Goal: Task Accomplishment & Management: Manage account settings

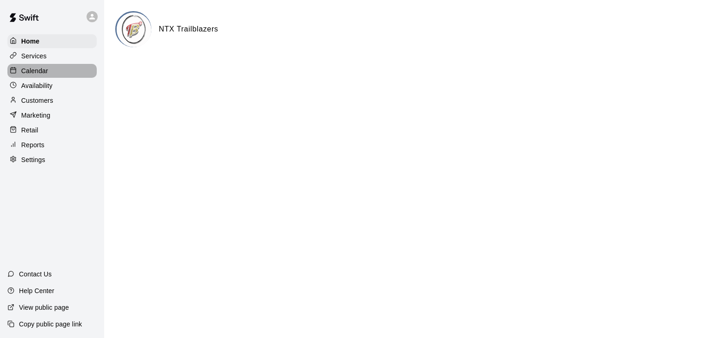
click at [41, 72] on p "Calendar" at bounding box center [34, 70] width 27 height 9
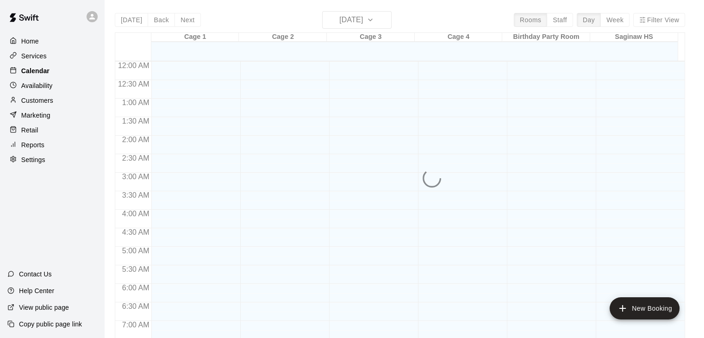
scroll to position [366, 0]
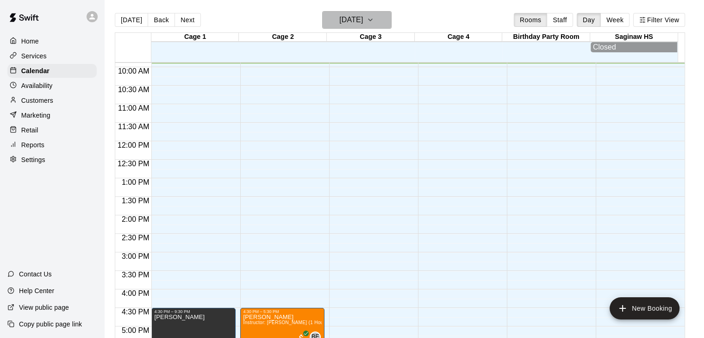
click at [382, 24] on button "[DATE]" at bounding box center [356, 20] width 69 height 18
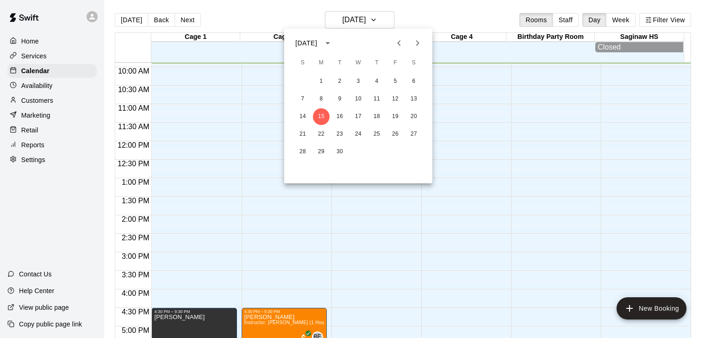
click at [623, 21] on div at bounding box center [355, 169] width 711 height 338
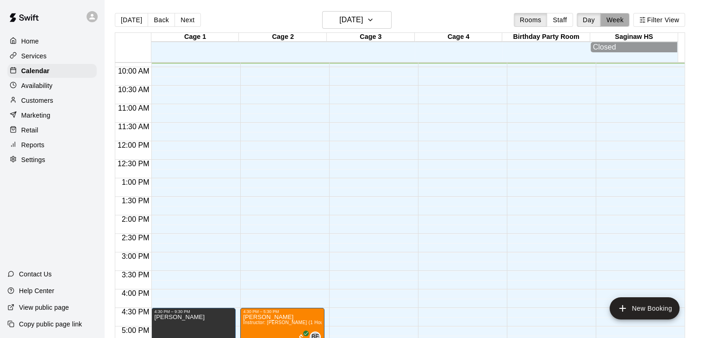
click at [623, 21] on button "Week" at bounding box center [614, 20] width 29 height 14
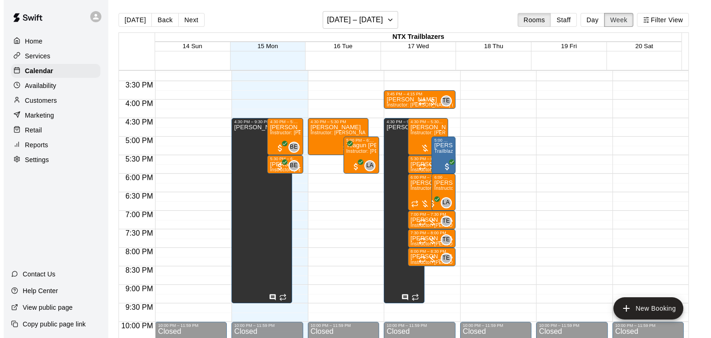
scroll to position [564, 0]
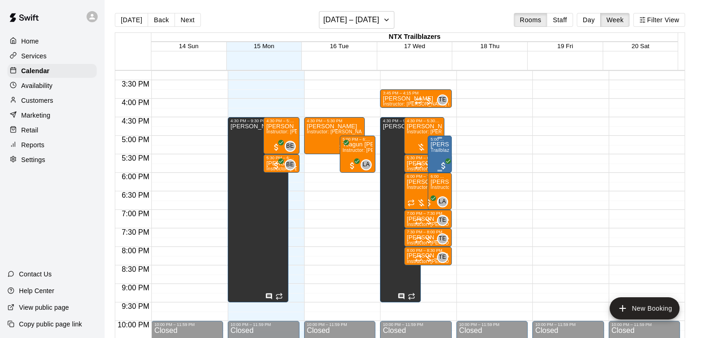
click at [441, 149] on span "Trailblazers Player Use" at bounding box center [455, 150] width 51 height 5
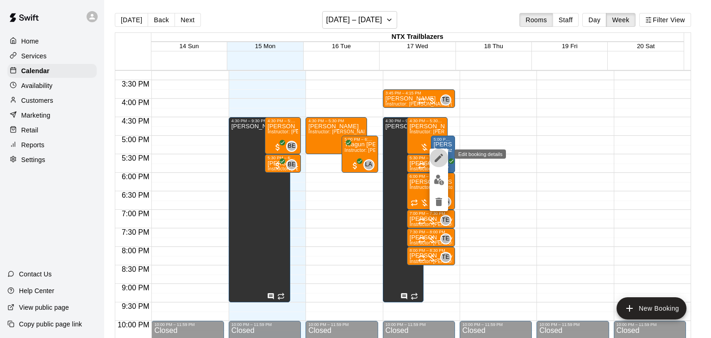
click at [439, 161] on icon "edit" at bounding box center [438, 157] width 11 height 11
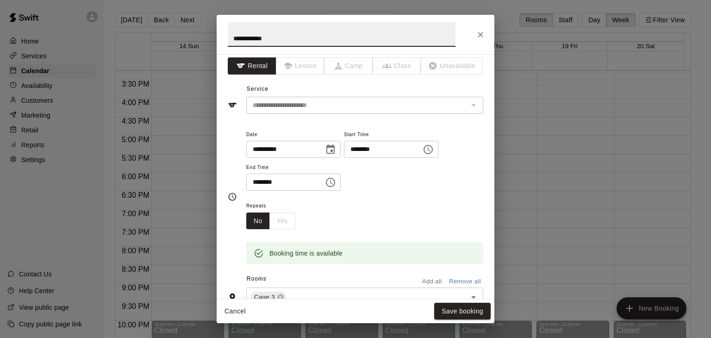
scroll to position [0, 0]
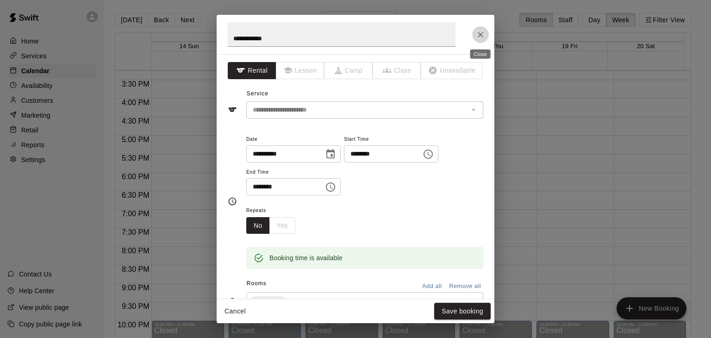
click at [480, 34] on icon "Close" at bounding box center [480, 35] width 6 height 6
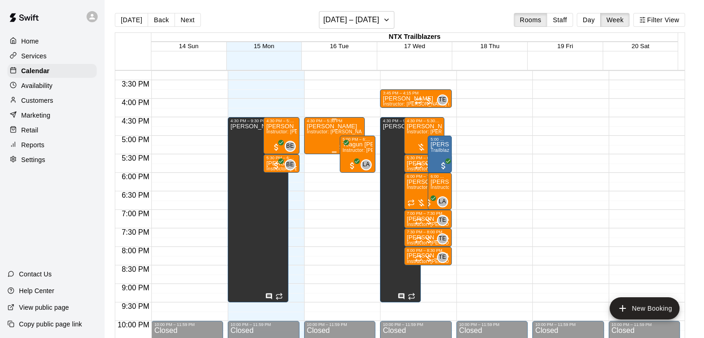
click at [320, 131] on span "Instructor: [PERSON_NAME] (1 Hour)" at bounding box center [348, 131] width 83 height 5
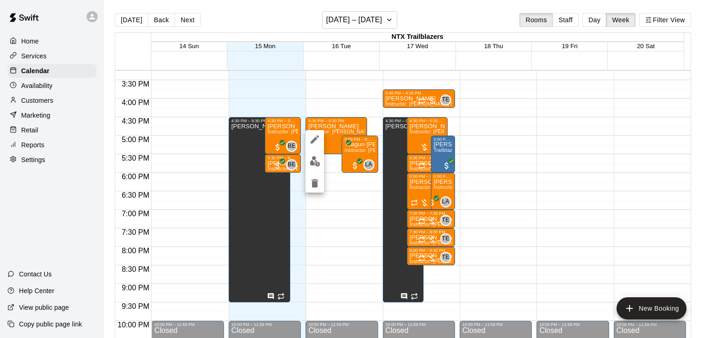
click at [316, 137] on icon "edit" at bounding box center [314, 139] width 8 height 8
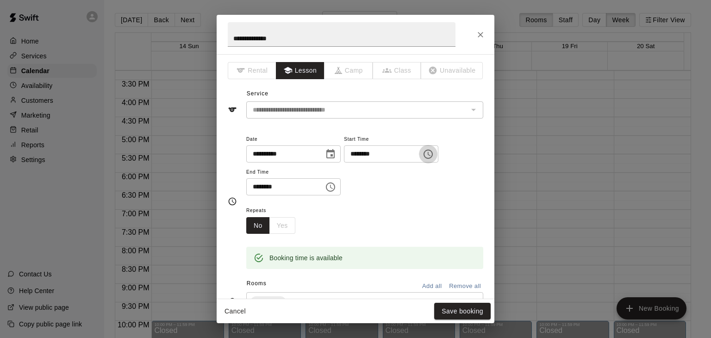
click at [434, 155] on icon "Choose time, selected time is 4:30 PM" at bounding box center [427, 154] width 11 height 11
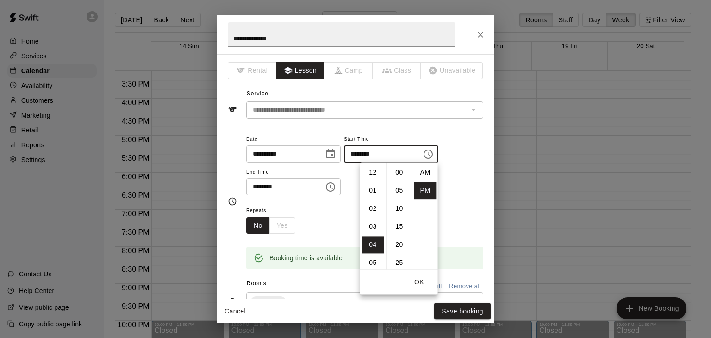
scroll to position [17, 0]
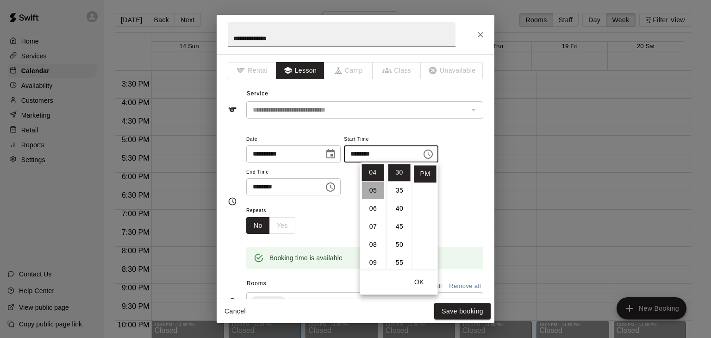
click at [373, 192] on li "05" at bounding box center [373, 190] width 22 height 17
type input "********"
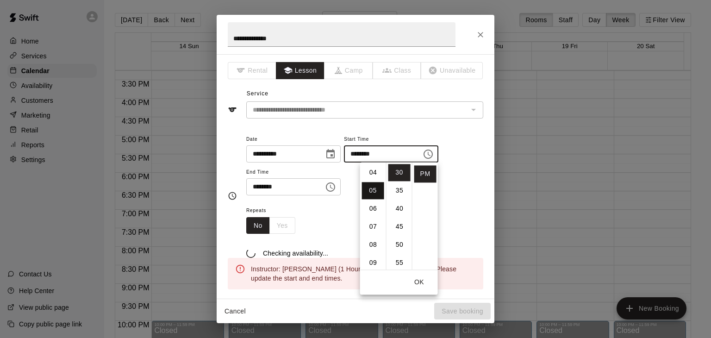
scroll to position [90, 0]
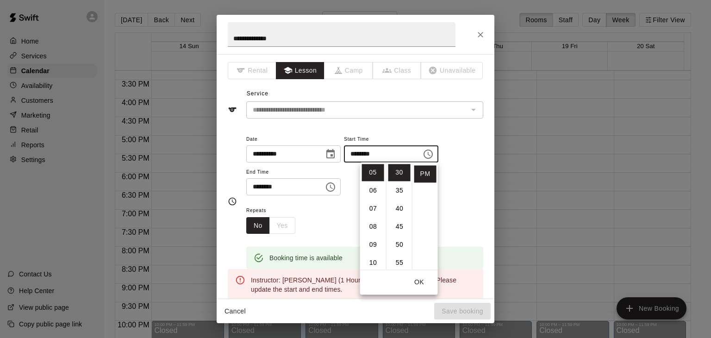
click at [336, 186] on icon "Choose time, selected time is 5:30 PM" at bounding box center [330, 186] width 11 height 11
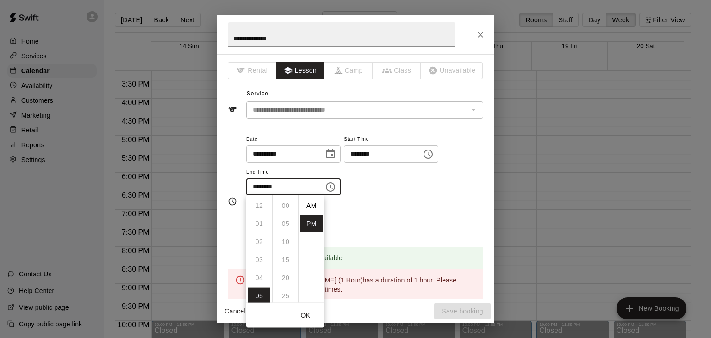
scroll to position [17, 0]
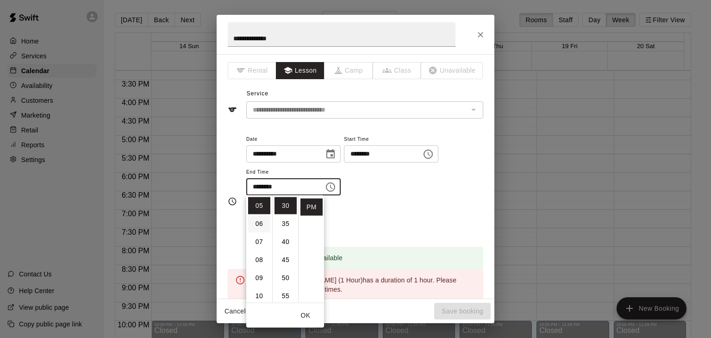
click at [261, 225] on li "06" at bounding box center [259, 223] width 22 height 17
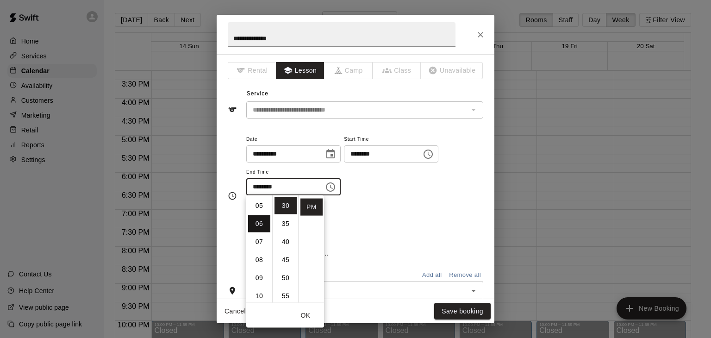
type input "********"
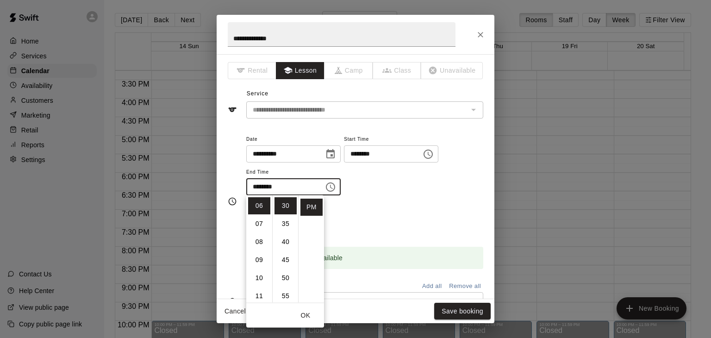
click at [425, 217] on div "Repeats No Yes" at bounding box center [364, 218] width 237 height 29
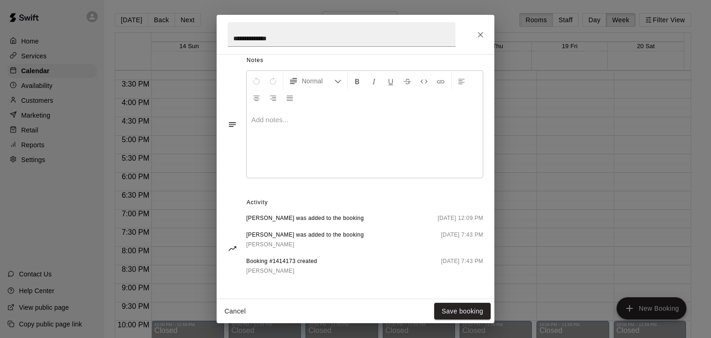
scroll to position [267, 0]
click at [457, 308] on button "Save booking" at bounding box center [462, 311] width 56 height 17
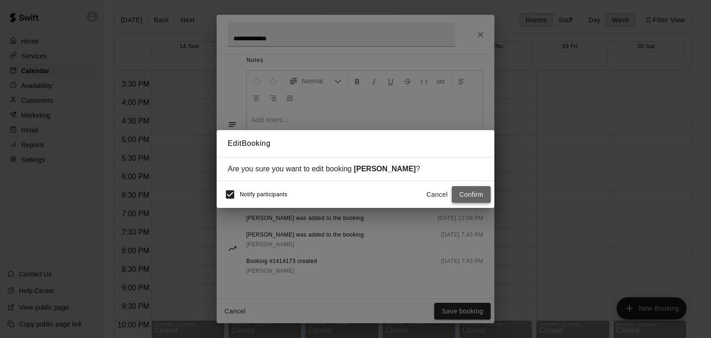
click at [474, 196] on button "Confirm" at bounding box center [471, 194] width 39 height 17
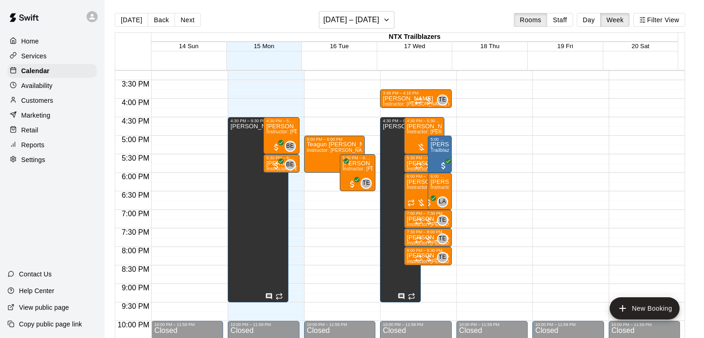
click at [618, 306] on icon "add" at bounding box center [622, 308] width 11 height 11
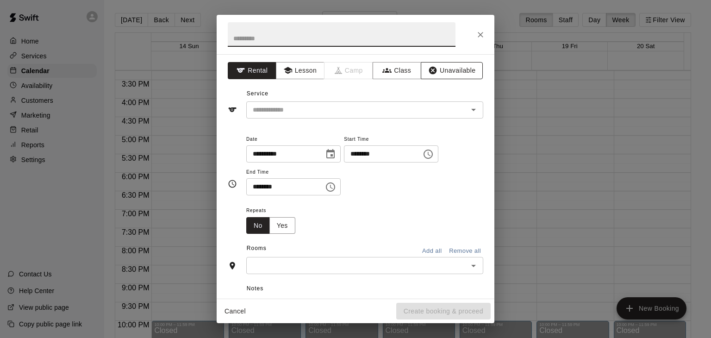
click at [449, 69] on button "Unavailable" at bounding box center [452, 70] width 62 height 17
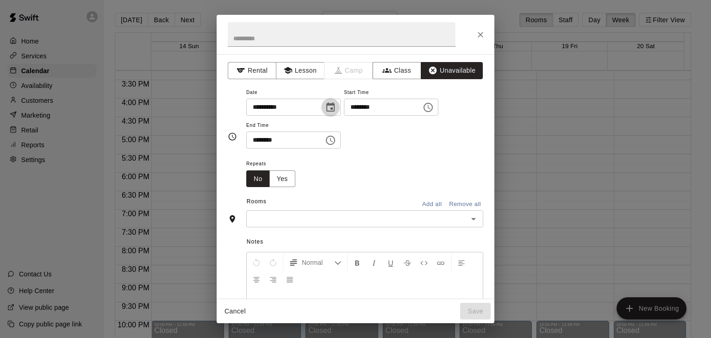
click at [334, 104] on icon "Choose date, selected date is Sep 15, 2025" at bounding box center [330, 106] width 8 height 9
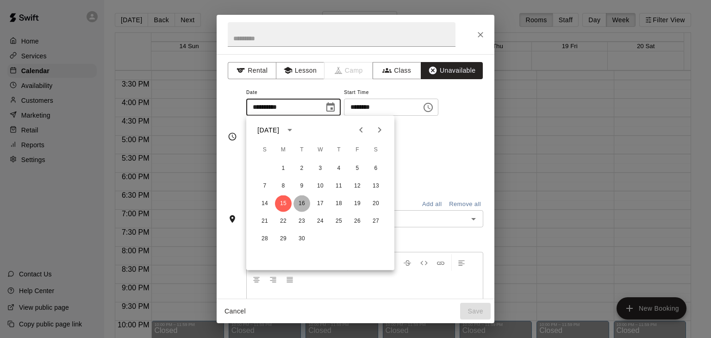
click at [301, 204] on button "16" at bounding box center [301, 203] width 17 height 17
type input "**********"
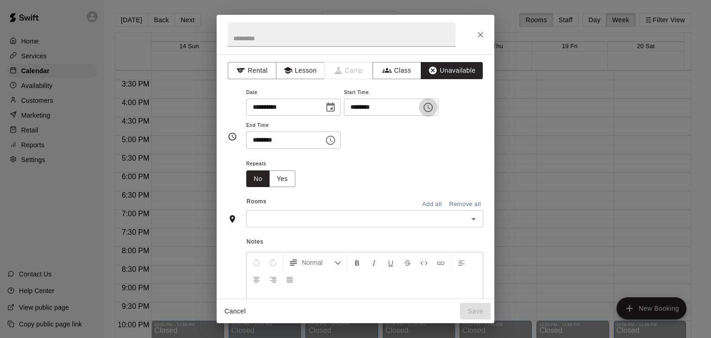
click at [430, 106] on icon "Choose time, selected time is 9:00 AM" at bounding box center [428, 107] width 3 height 4
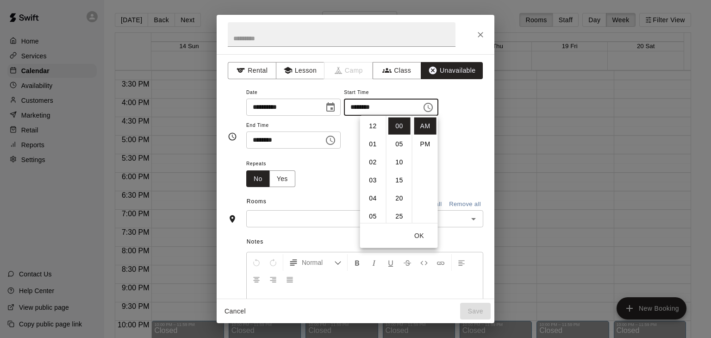
scroll to position [162, 0]
click at [371, 146] on li "05" at bounding box center [373, 142] width 22 height 17
click at [424, 145] on li "PM" at bounding box center [425, 144] width 22 height 17
type input "********"
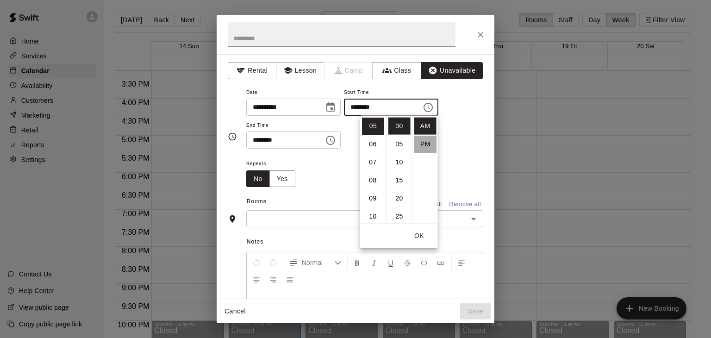
scroll to position [17, 0]
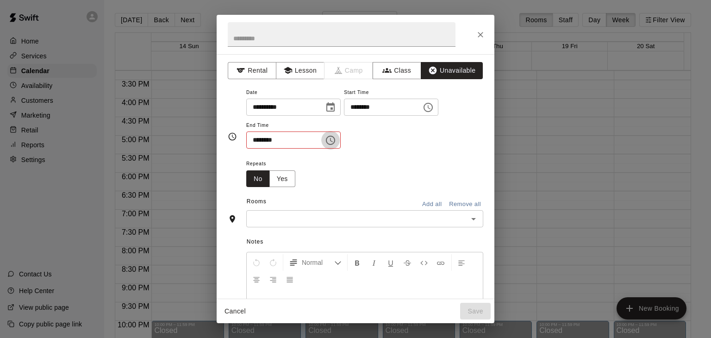
click at [336, 139] on icon "Choose time, selected time is 9:30 AM" at bounding box center [330, 140] width 11 height 11
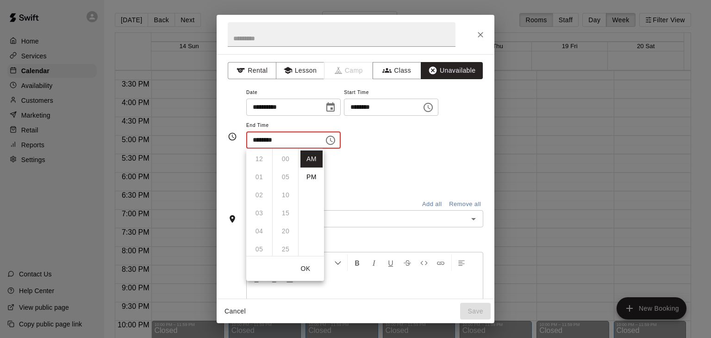
scroll to position [108, 0]
click at [308, 175] on li "PM" at bounding box center [311, 176] width 22 height 17
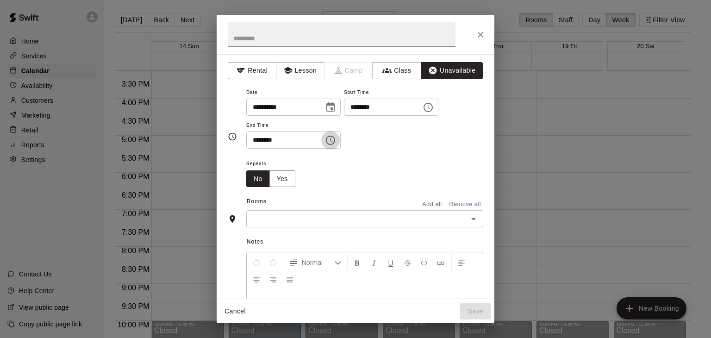
click at [340, 140] on button "Choose time, selected time is 9:30 PM" at bounding box center [330, 140] width 19 height 19
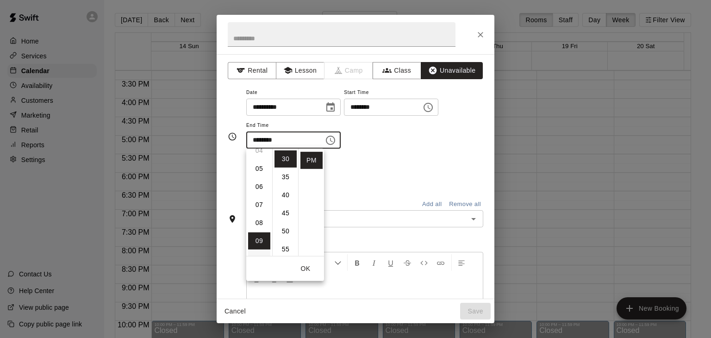
scroll to position [78, 0]
click at [255, 191] on li "06" at bounding box center [259, 188] width 22 height 17
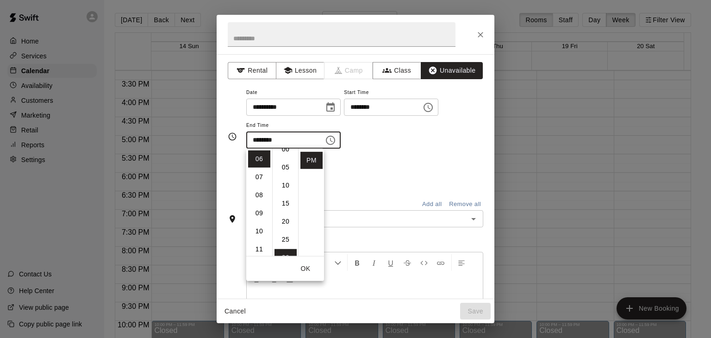
scroll to position [0, 0]
click at [285, 161] on li "00" at bounding box center [285, 158] width 22 height 17
type input "********"
click at [303, 270] on button "OK" at bounding box center [306, 268] width 30 height 17
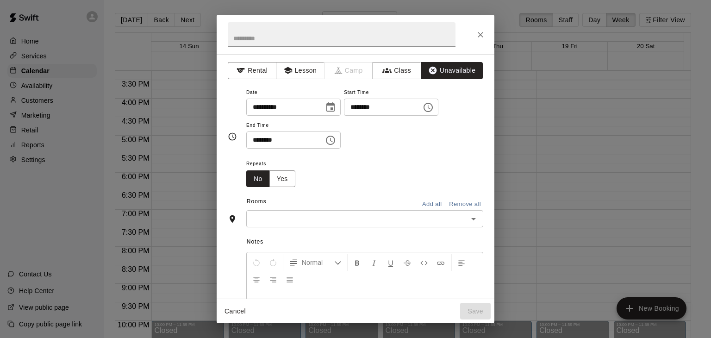
click at [338, 223] on input "text" at bounding box center [357, 219] width 216 height 12
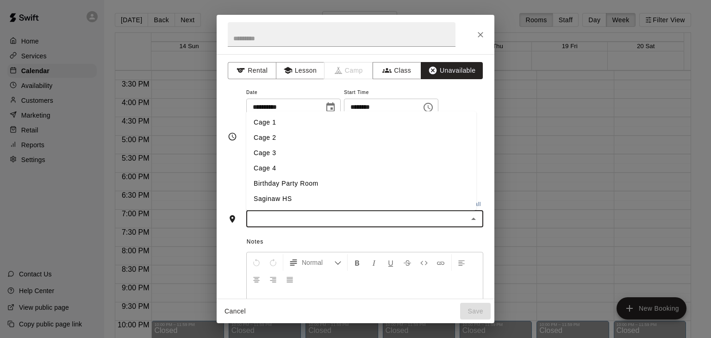
click at [313, 142] on li "Cage 2" at bounding box center [361, 137] width 230 height 15
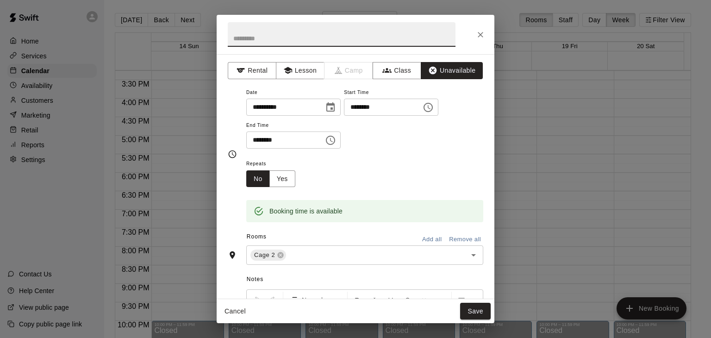
click at [280, 37] on input "text" at bounding box center [342, 34] width 228 height 25
type input "**********"
click at [379, 187] on div "Booking time is available" at bounding box center [364, 204] width 237 height 35
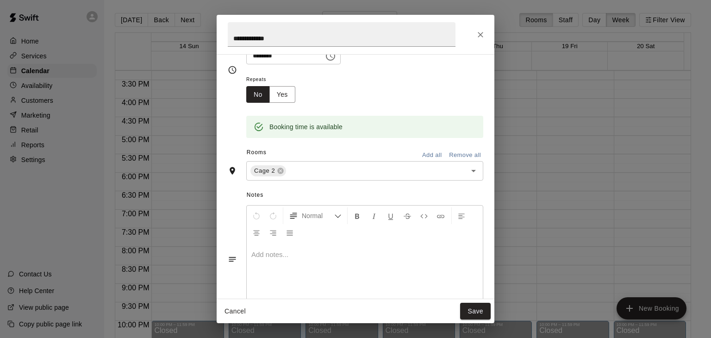
scroll to position [115, 0]
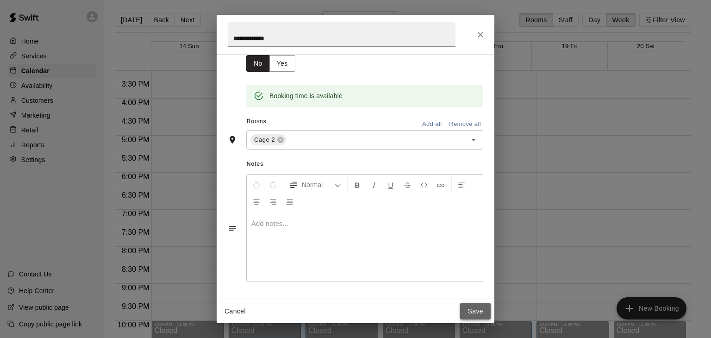
click at [472, 308] on button "Save" at bounding box center [475, 311] width 31 height 17
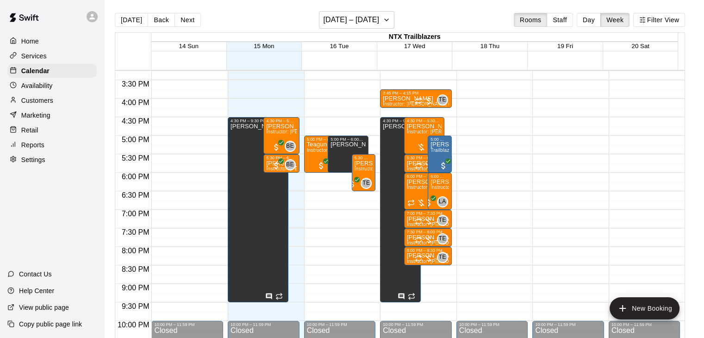
click at [453, 156] on div at bounding box center [418, 158] width 76 height 9
click at [452, 156] on div at bounding box center [418, 158] width 76 height 9
click at [626, 306] on icon "add" at bounding box center [622, 308] width 11 height 11
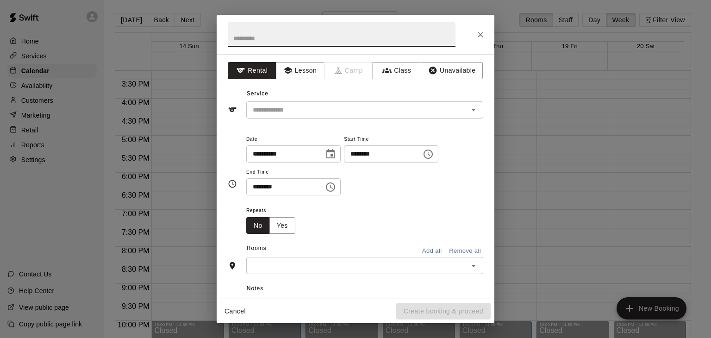
click at [433, 153] on icon "Choose time, selected time is 9:00 AM" at bounding box center [427, 153] width 9 height 9
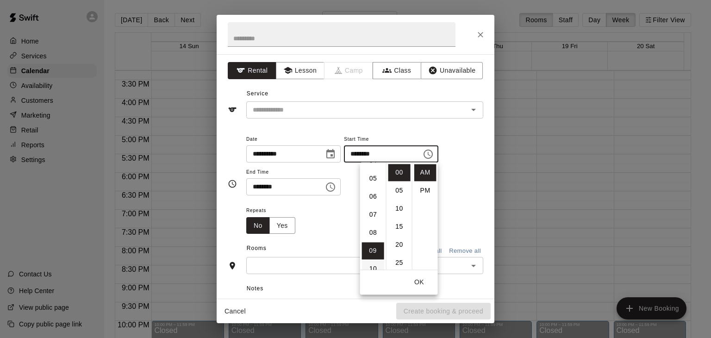
scroll to position [81, 0]
click at [430, 191] on li "PM" at bounding box center [425, 190] width 22 height 17
type input "********"
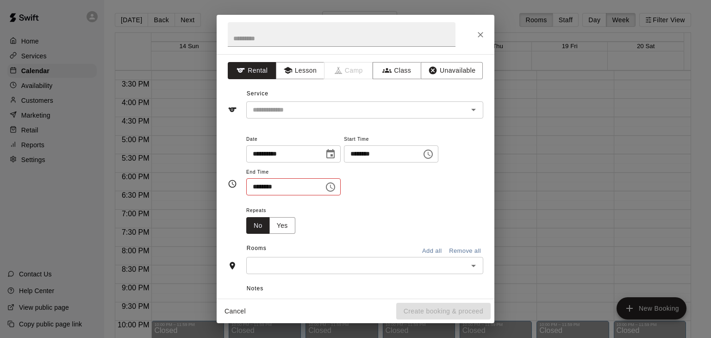
scroll to position [17, 0]
click at [430, 154] on icon "Choose time, selected time is 9:00 PM" at bounding box center [428, 154] width 3 height 4
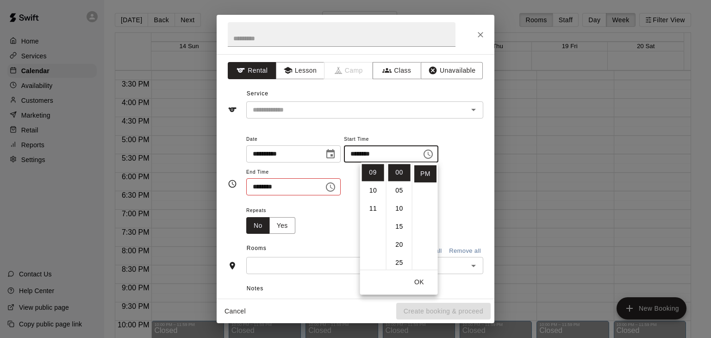
click at [302, 156] on input "**********" at bounding box center [281, 153] width 71 height 17
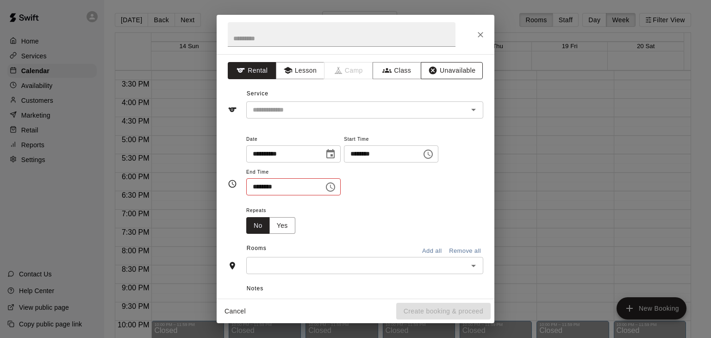
click at [434, 68] on button "Unavailable" at bounding box center [452, 70] width 62 height 17
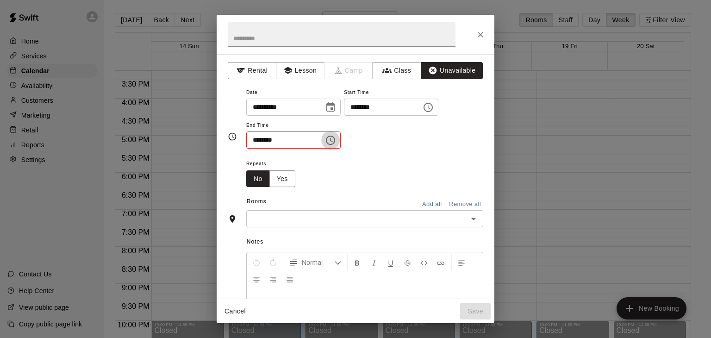
click at [336, 141] on icon "Choose time, selected time is 9:30 AM" at bounding box center [330, 140] width 11 height 11
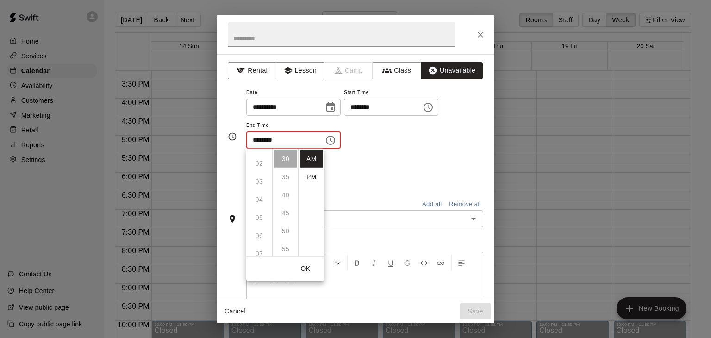
scroll to position [0, 0]
click at [310, 176] on li "PM" at bounding box center [311, 176] width 22 height 17
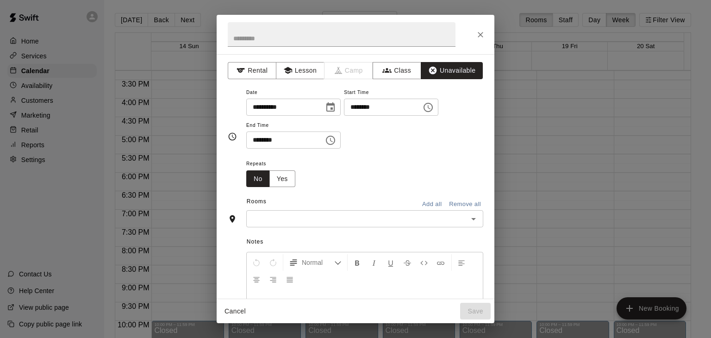
type input "********"
click at [336, 107] on icon "Choose date, selected date is Sep 15, 2025" at bounding box center [330, 107] width 11 height 11
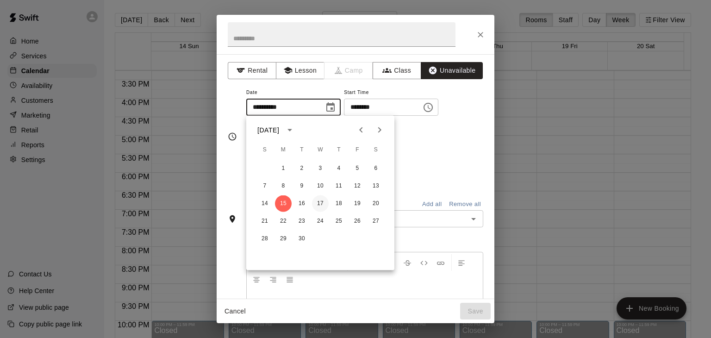
click at [322, 201] on button "17" at bounding box center [320, 203] width 17 height 17
type input "**********"
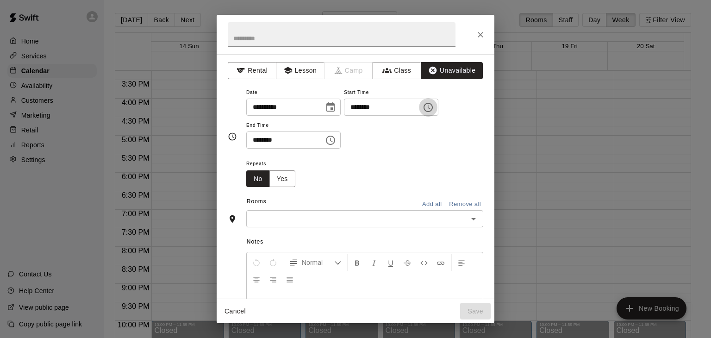
click at [434, 107] on icon "Choose time, selected time is 9:00 PM" at bounding box center [427, 107] width 11 height 11
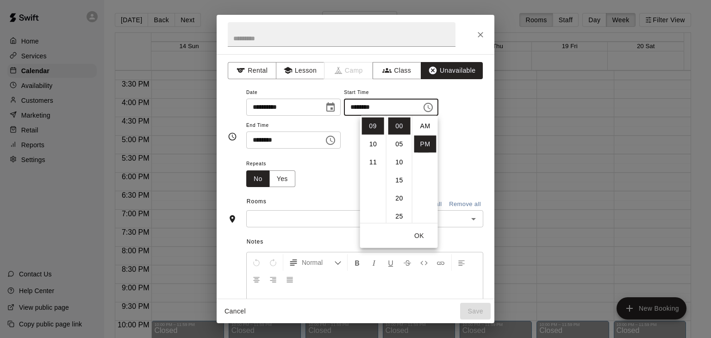
scroll to position [17, 0]
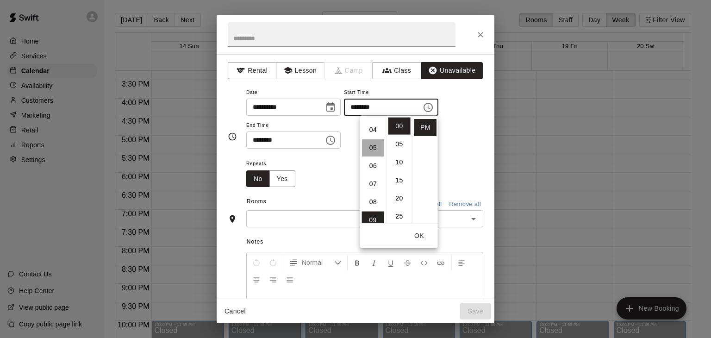
click at [374, 148] on li "05" at bounding box center [373, 147] width 22 height 17
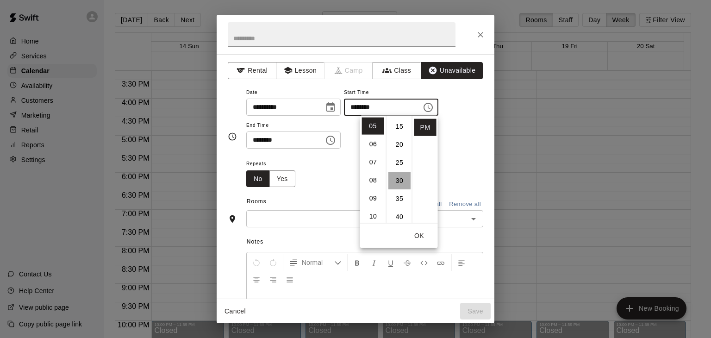
click at [396, 183] on li "30" at bounding box center [399, 180] width 22 height 17
type input "********"
click at [417, 236] on button "OK" at bounding box center [419, 235] width 30 height 17
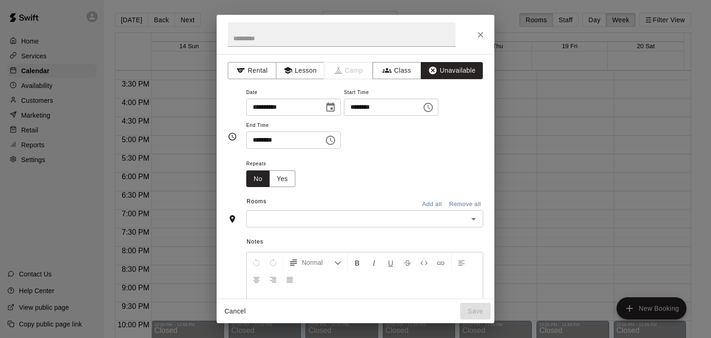
click at [333, 141] on icon "Choose time, selected time is 9:30 PM" at bounding box center [331, 140] width 3 height 4
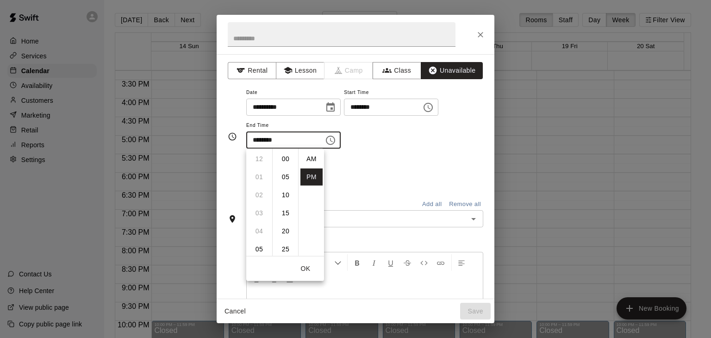
scroll to position [17, 0]
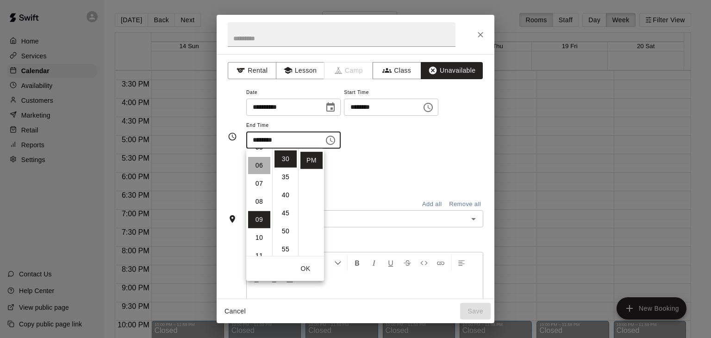
click at [255, 167] on li "06" at bounding box center [259, 165] width 22 height 17
type input "********"
click at [304, 267] on button "OK" at bounding box center [306, 268] width 30 height 17
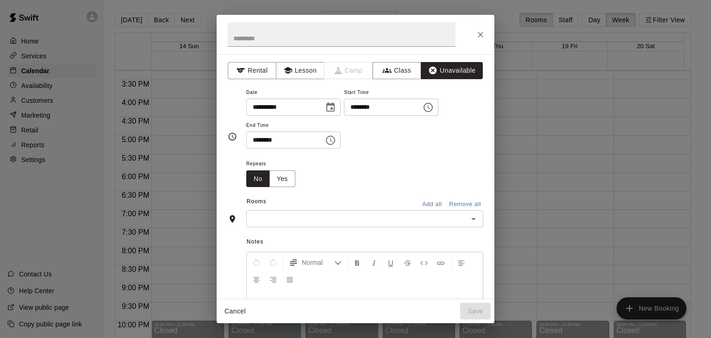
click at [312, 217] on input "text" at bounding box center [357, 219] width 216 height 12
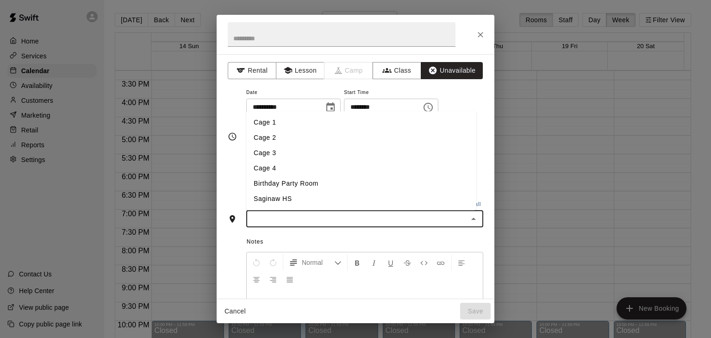
click at [297, 157] on li "Cage 3" at bounding box center [361, 153] width 230 height 15
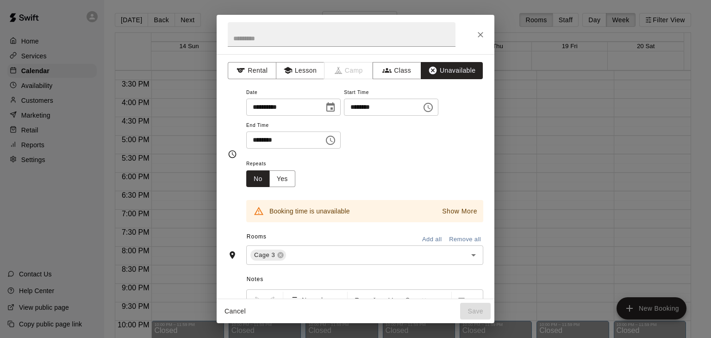
click at [297, 157] on div "**********" at bounding box center [364, 123] width 237 height 72
click at [280, 256] on icon at bounding box center [281, 255] width 6 height 6
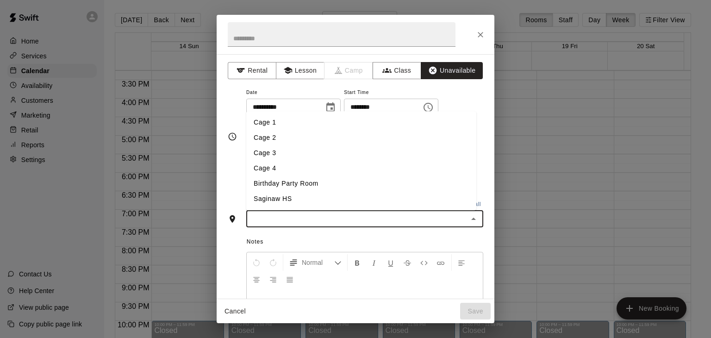
click at [279, 215] on input "text" at bounding box center [357, 219] width 216 height 12
click at [280, 171] on li "Cage 4" at bounding box center [361, 168] width 230 height 15
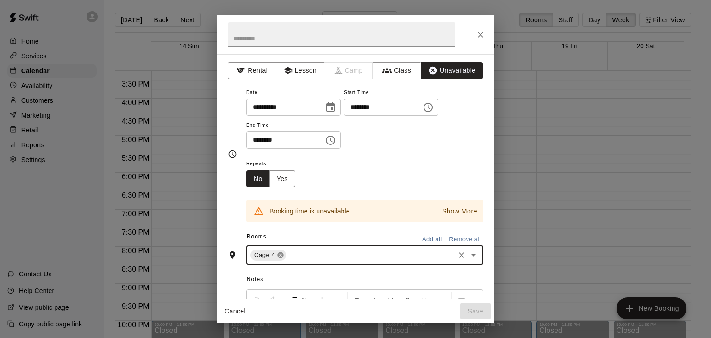
click at [279, 256] on icon at bounding box center [281, 255] width 6 height 6
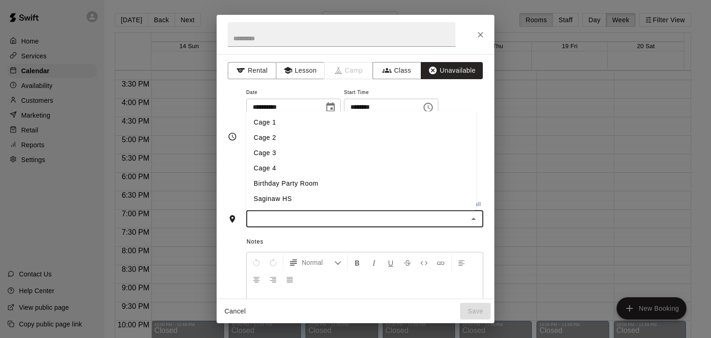
click at [279, 219] on input "text" at bounding box center [357, 219] width 216 height 12
click at [272, 138] on li "Cage 2" at bounding box center [361, 137] width 230 height 15
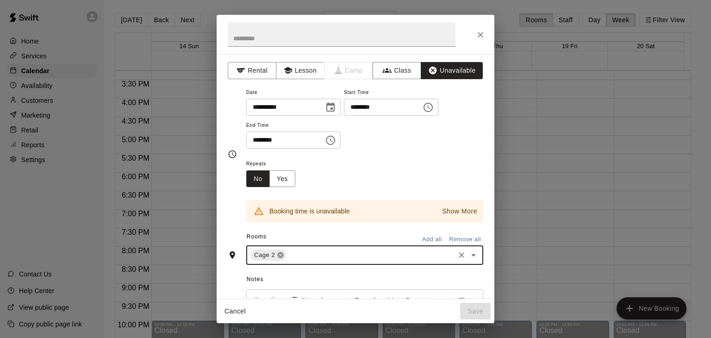
click at [280, 255] on icon at bounding box center [280, 254] width 7 height 7
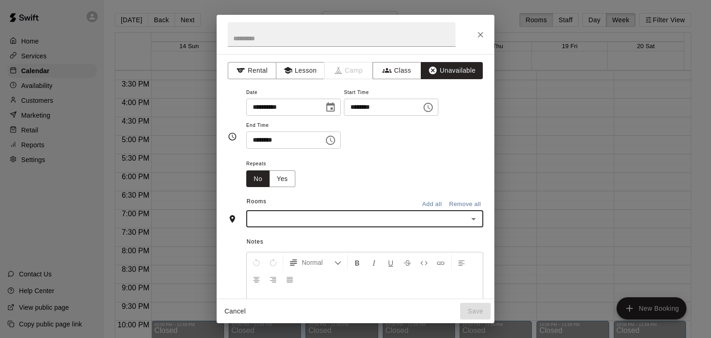
click at [278, 219] on input "text" at bounding box center [357, 219] width 216 height 12
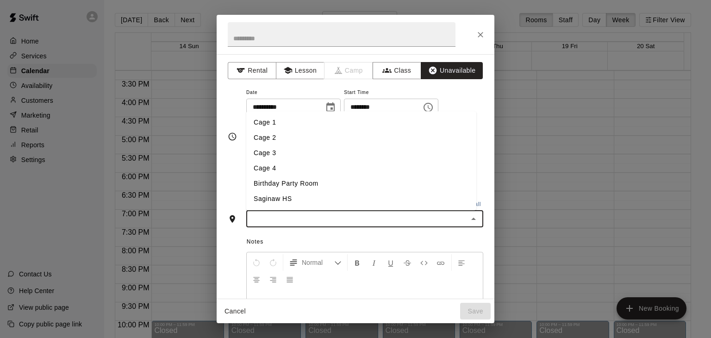
click at [269, 124] on li "Cage 1" at bounding box center [361, 122] width 230 height 15
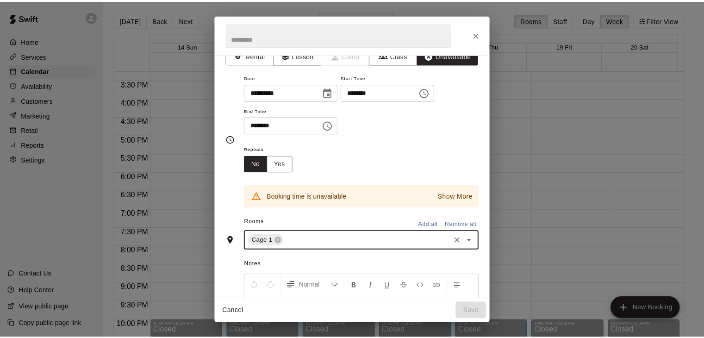
scroll to position [0, 0]
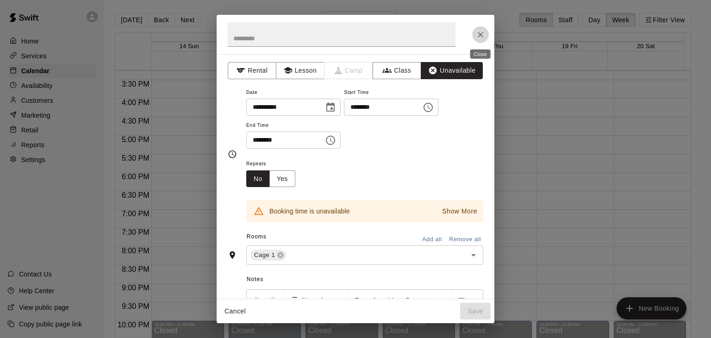
click at [476, 32] on icon "Close" at bounding box center [480, 34] width 9 height 9
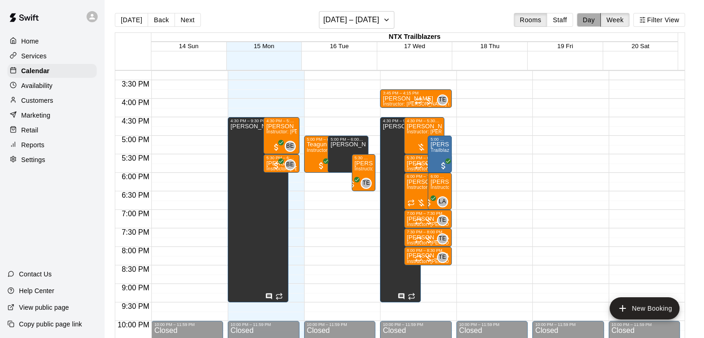
click at [596, 17] on button "Day" at bounding box center [588, 20] width 24 height 14
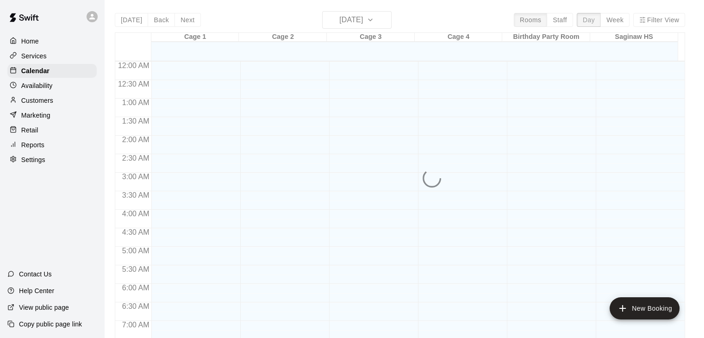
scroll to position [369, 0]
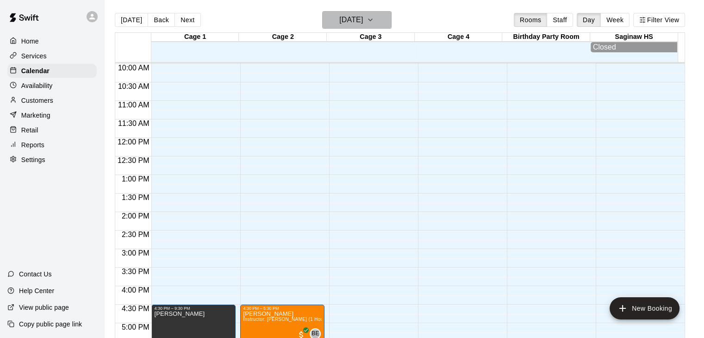
click at [374, 21] on icon "button" at bounding box center [369, 19] width 7 height 11
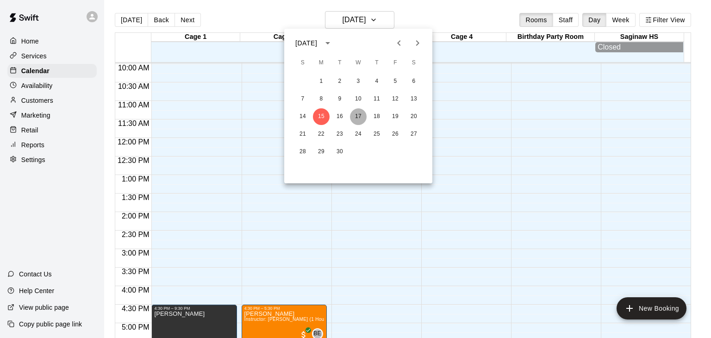
click at [356, 113] on button "17" at bounding box center [358, 116] width 17 height 17
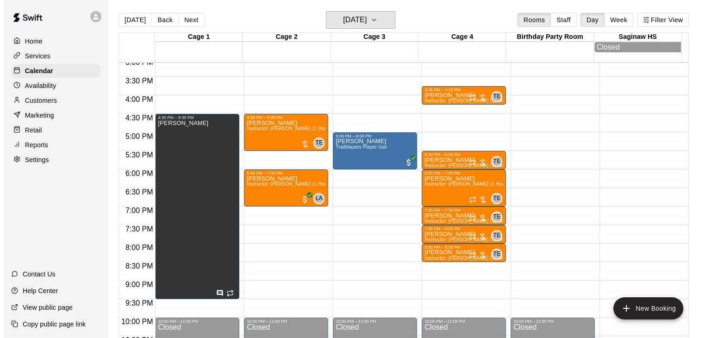
scroll to position [560, 0]
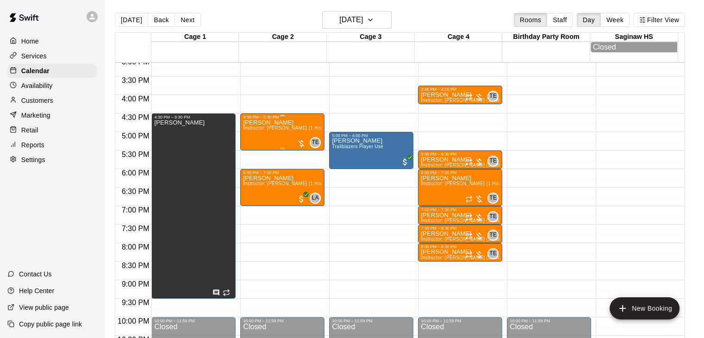
click at [272, 130] on span "Instructor: [PERSON_NAME] (1 Hour)" at bounding box center [284, 127] width 83 height 5
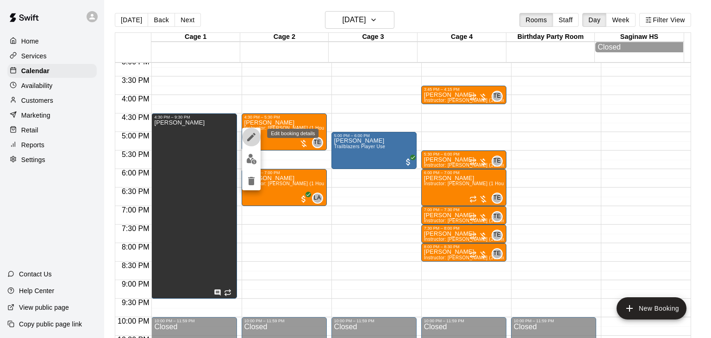
click at [251, 136] on icon "edit" at bounding box center [251, 137] width 8 height 8
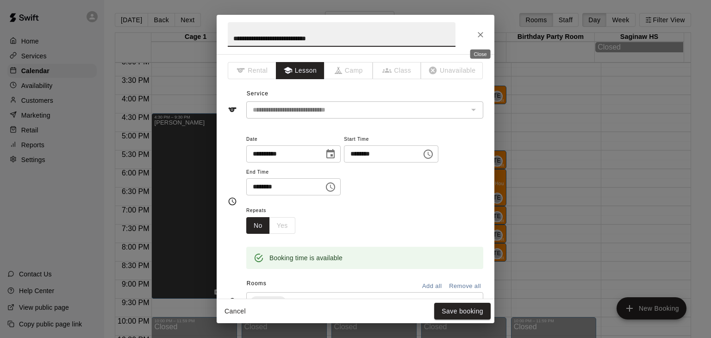
click at [479, 37] on icon "Close" at bounding box center [480, 34] width 9 height 9
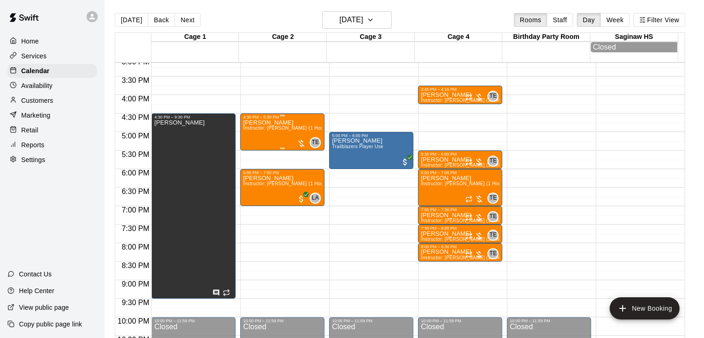
click at [279, 129] on span "Instructor: [PERSON_NAME] (1 Hour)" at bounding box center [284, 127] width 83 height 5
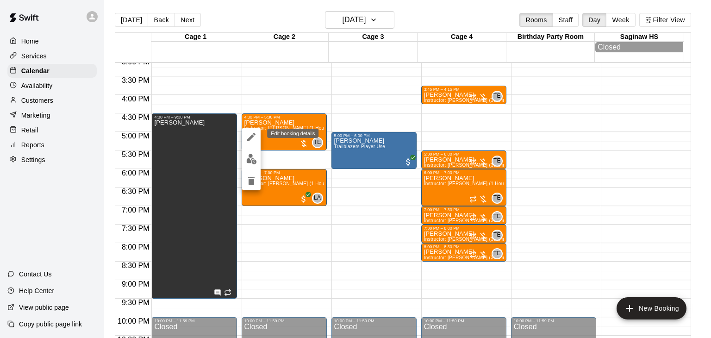
click at [246, 137] on icon "edit" at bounding box center [251, 136] width 11 height 11
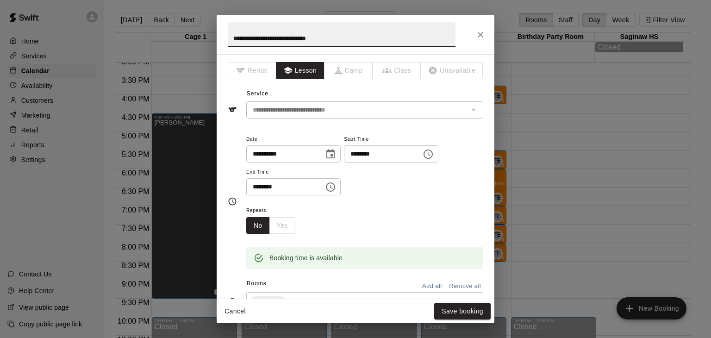
scroll to position [95, 0]
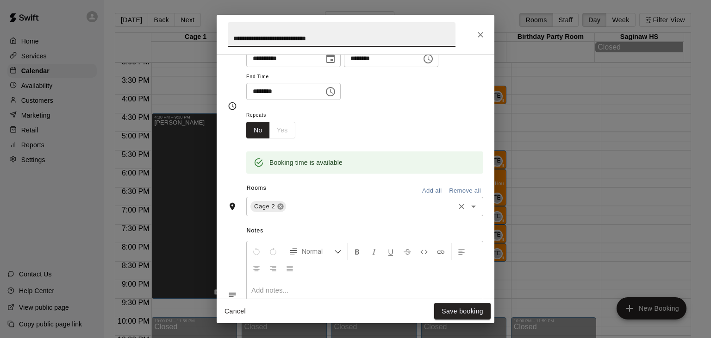
click at [280, 207] on icon at bounding box center [281, 207] width 6 height 6
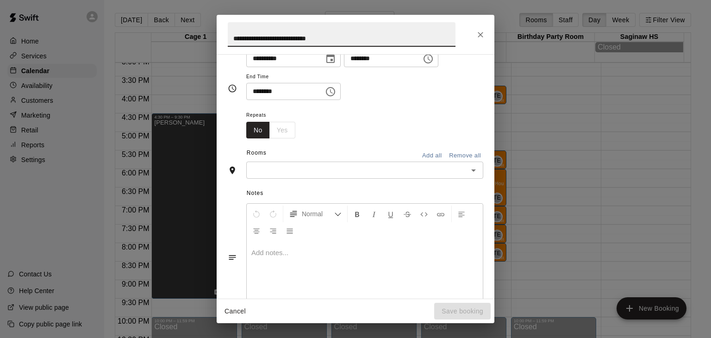
scroll to position [78, 0]
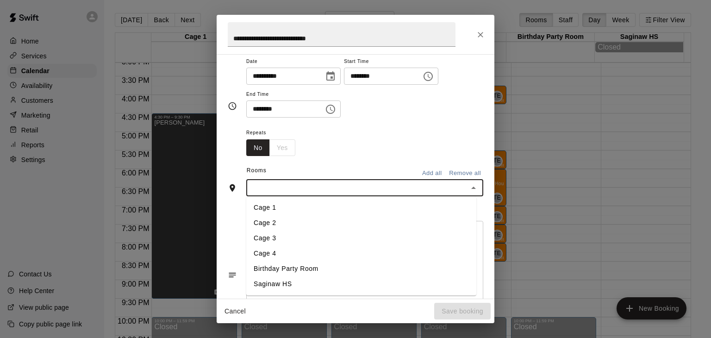
click at [279, 186] on input "text" at bounding box center [357, 188] width 216 height 12
click at [270, 250] on li "Cage 4" at bounding box center [361, 253] width 230 height 15
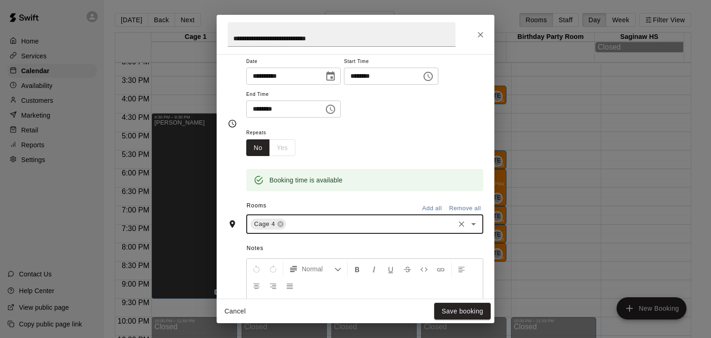
scroll to position [192, 0]
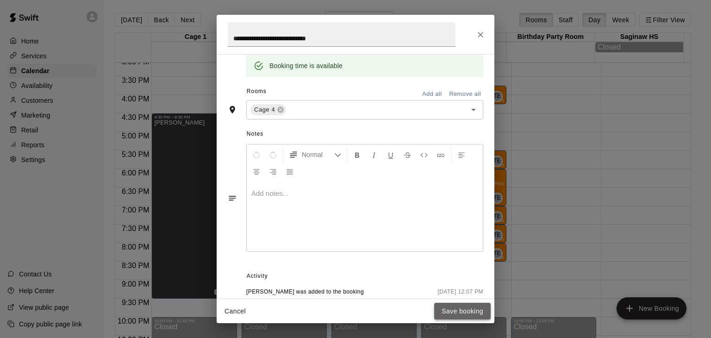
click at [450, 308] on button "Save booking" at bounding box center [462, 311] width 56 height 17
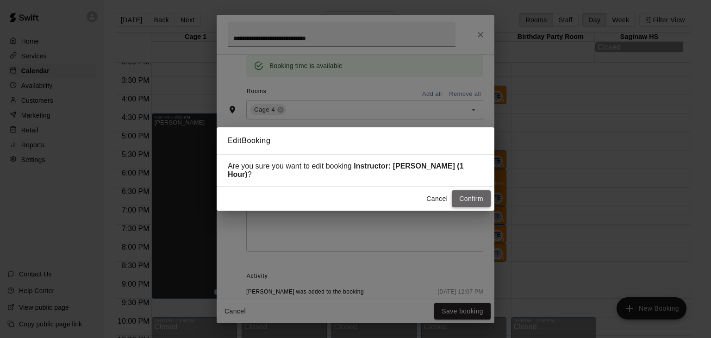
click at [467, 193] on button "Confirm" at bounding box center [471, 198] width 39 height 17
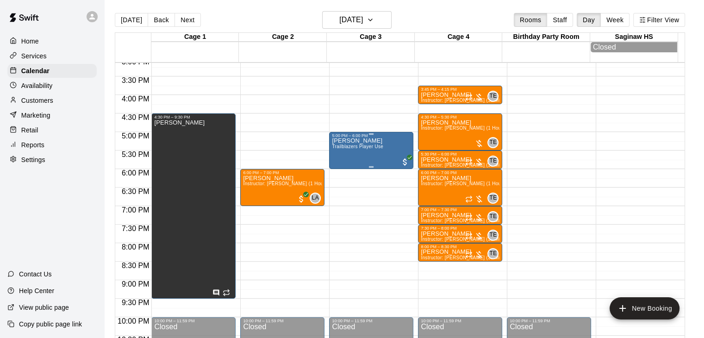
click at [382, 140] on div "[PERSON_NAME] Trailblazers Player Use" at bounding box center [357, 307] width 51 height 338
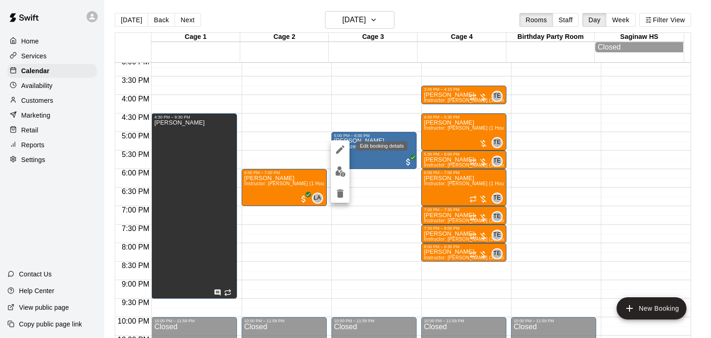
click at [341, 149] on icon "edit" at bounding box center [340, 149] width 8 height 8
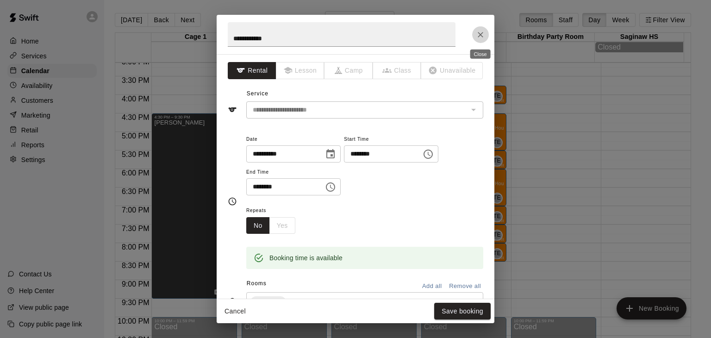
click at [480, 31] on icon "Close" at bounding box center [480, 34] width 9 height 9
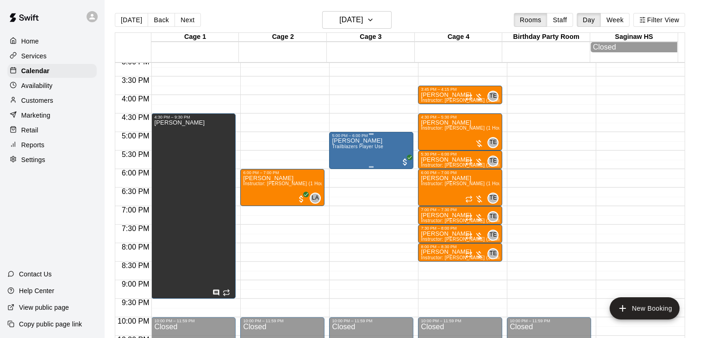
click at [377, 141] on div "[PERSON_NAME] Trailblazers Player Use" at bounding box center [357, 307] width 51 height 338
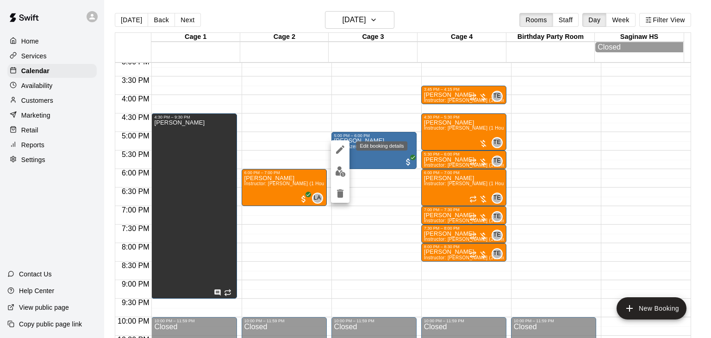
click at [340, 148] on icon "edit" at bounding box center [340, 149] width 8 height 8
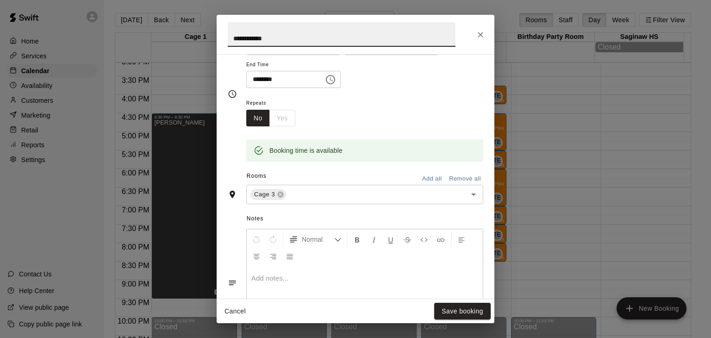
scroll to position [107, 0]
click at [280, 196] on icon at bounding box center [281, 195] width 6 height 6
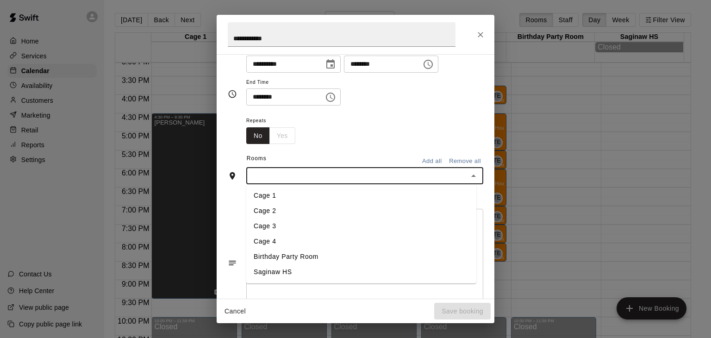
click at [270, 175] on input "text" at bounding box center [357, 176] width 216 height 12
click at [270, 206] on li "Cage 2" at bounding box center [361, 211] width 230 height 15
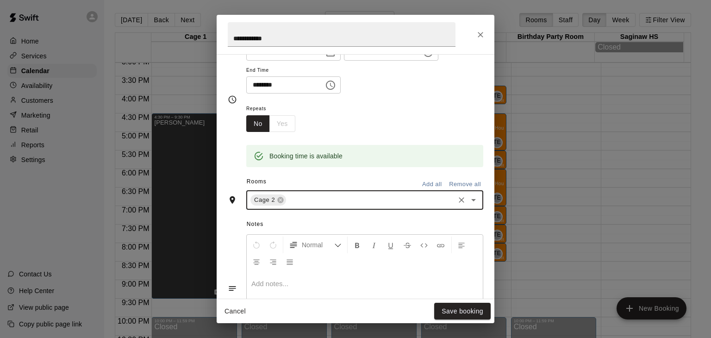
scroll to position [107, 0]
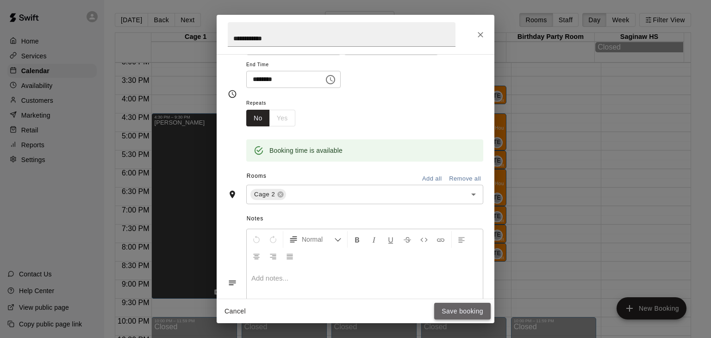
click at [455, 311] on button "Save booking" at bounding box center [462, 311] width 56 height 17
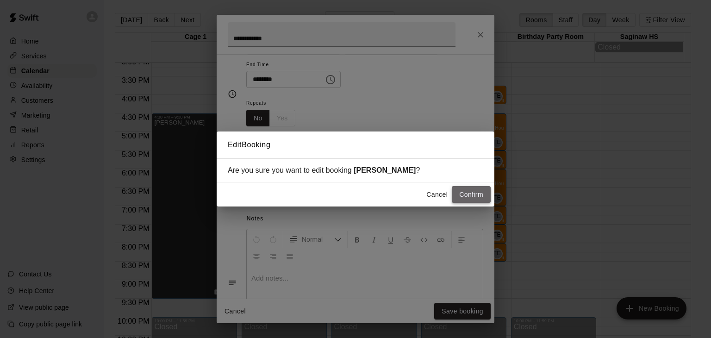
click at [467, 197] on button "Confirm" at bounding box center [471, 194] width 39 height 17
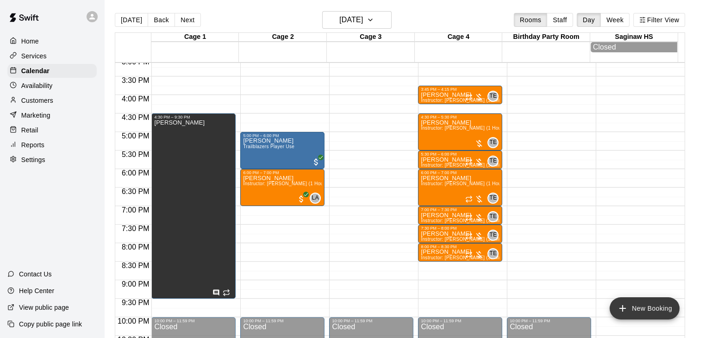
click at [626, 308] on icon "add" at bounding box center [622, 308] width 11 height 11
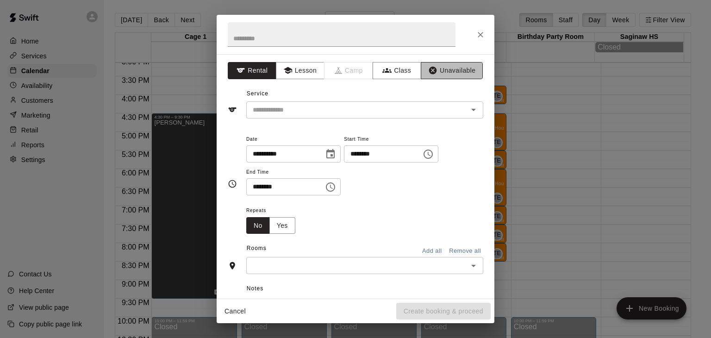
click at [431, 69] on button "Unavailable" at bounding box center [452, 70] width 62 height 17
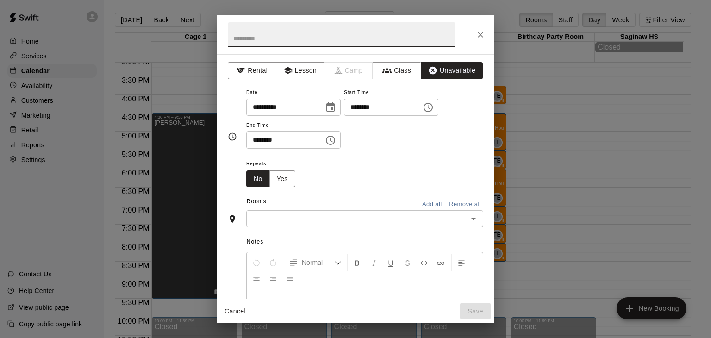
click at [318, 36] on input "text" at bounding box center [342, 34] width 228 height 25
type input "**********"
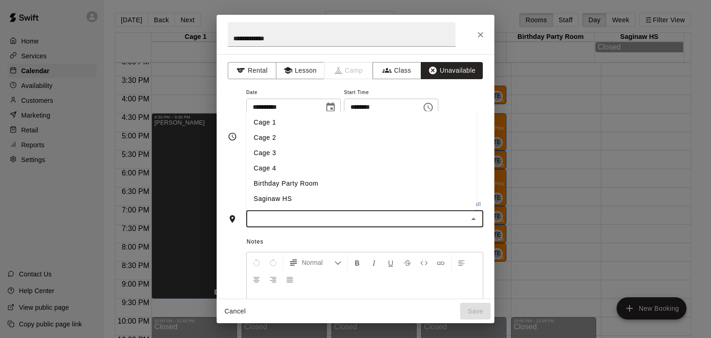
click at [327, 218] on input "text" at bounding box center [357, 219] width 216 height 12
click at [296, 157] on li "Cage 3" at bounding box center [361, 153] width 230 height 15
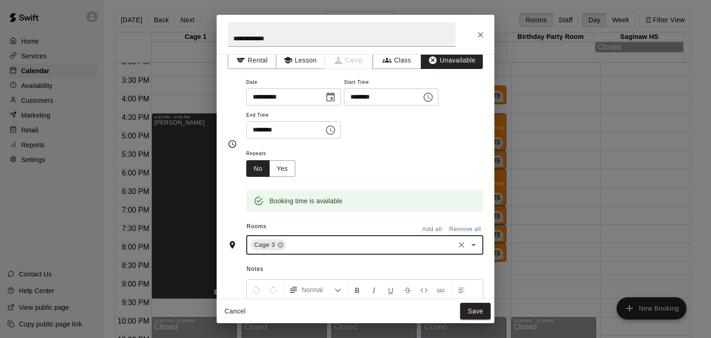
scroll to position [0, 0]
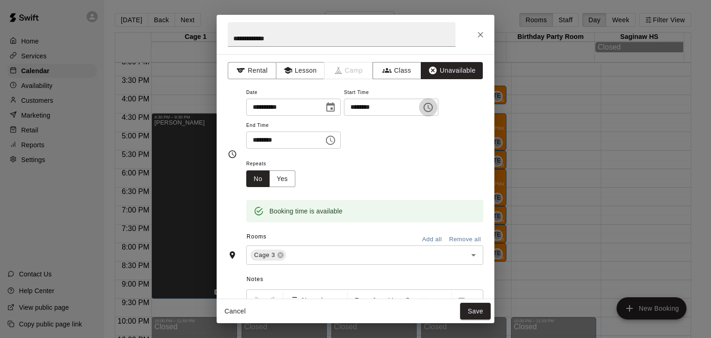
click at [434, 107] on icon "Choose time, selected time is 9:00 AM" at bounding box center [427, 107] width 11 height 11
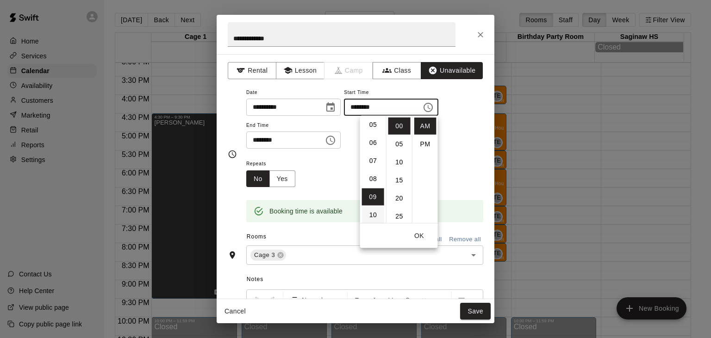
scroll to position [72, 0]
click at [372, 147] on li "05" at bounding box center [373, 144] width 22 height 17
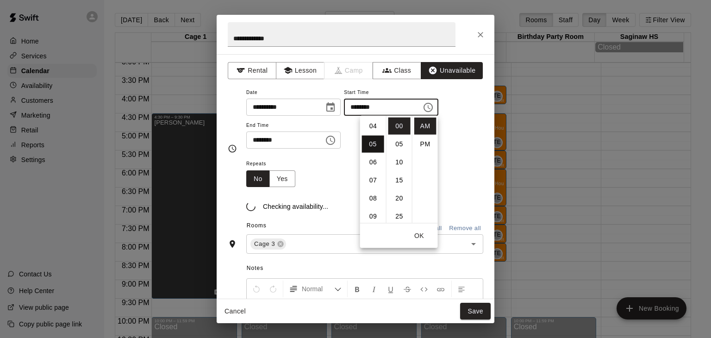
scroll to position [90, 0]
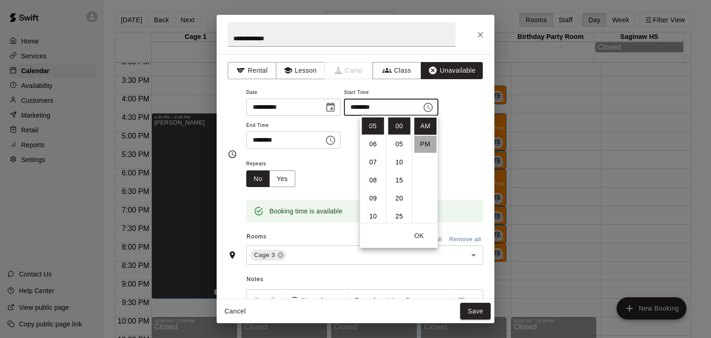
click at [423, 145] on li "PM" at bounding box center [425, 144] width 22 height 17
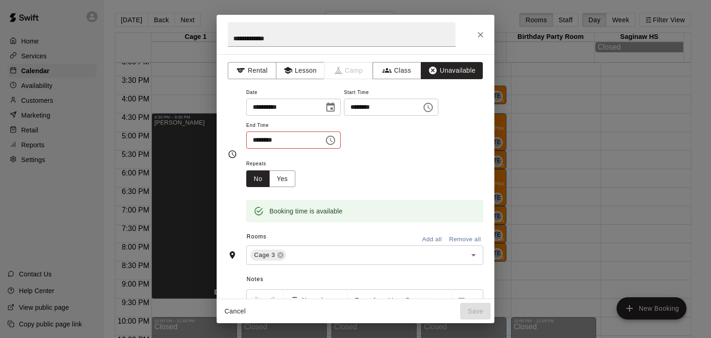
click at [437, 106] on button "Choose time, selected time is 5:00 PM" at bounding box center [428, 107] width 19 height 19
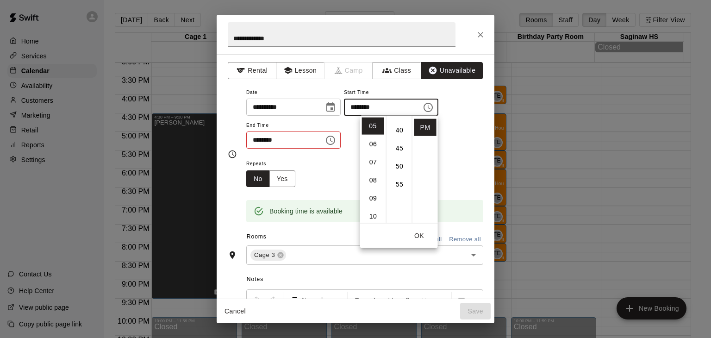
scroll to position [141, 0]
click at [397, 141] on li "30" at bounding box center [399, 140] width 22 height 17
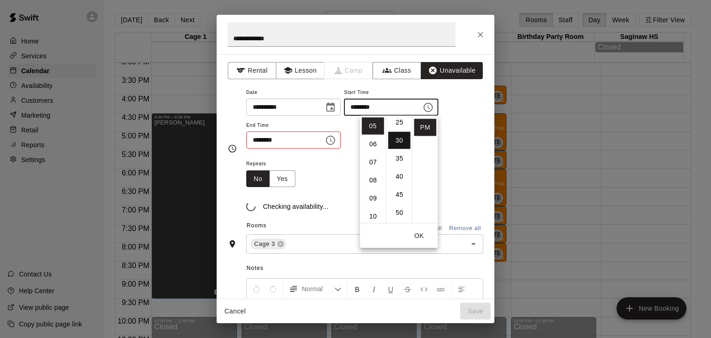
type input "********"
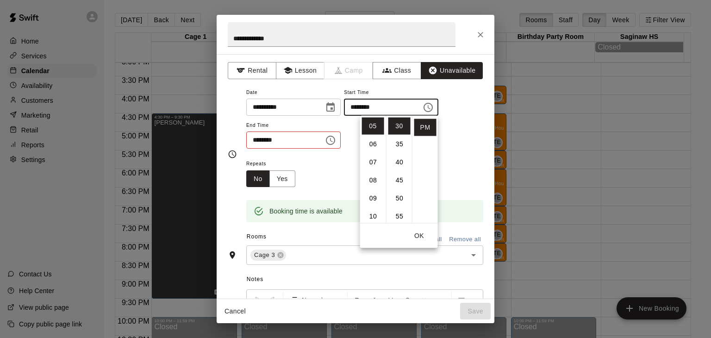
click at [328, 172] on div "Repeats No Yes" at bounding box center [364, 172] width 237 height 29
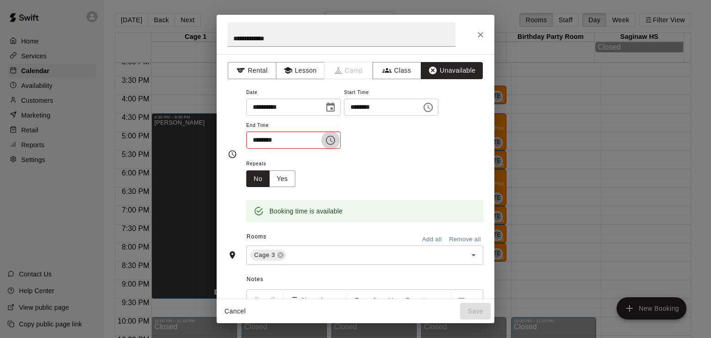
click at [336, 139] on icon "Choose time, selected time is 9:30 AM" at bounding box center [330, 140] width 11 height 11
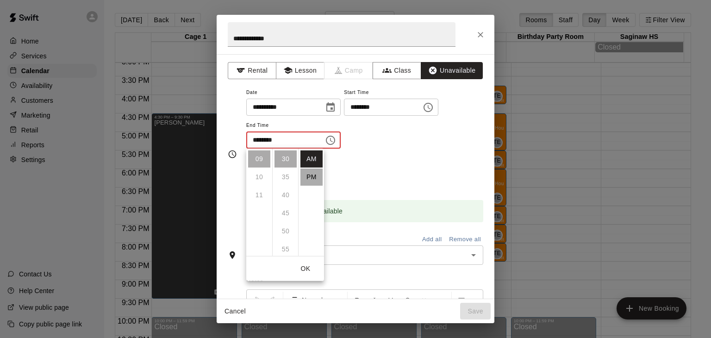
click at [313, 171] on li "PM" at bounding box center [311, 176] width 22 height 17
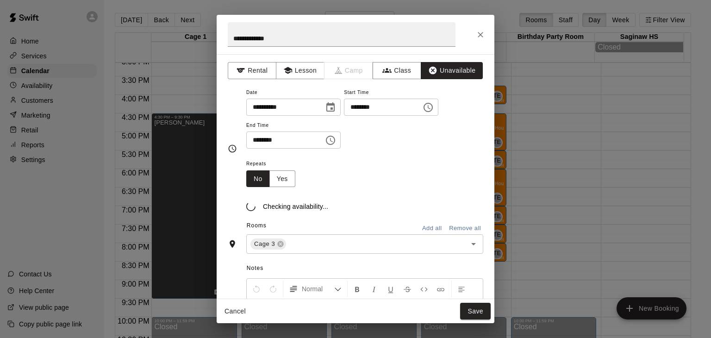
scroll to position [17, 0]
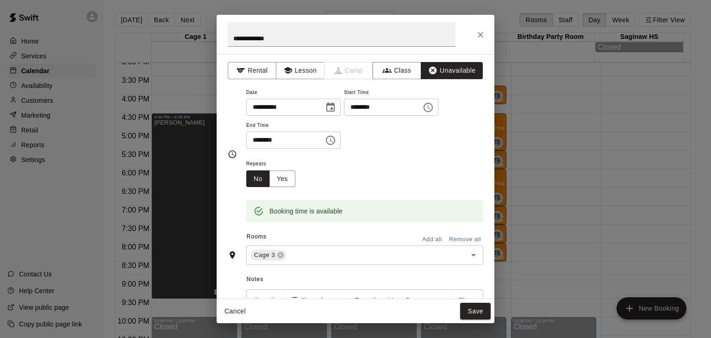
click at [336, 144] on icon "Choose time, selected time is 9:30 PM" at bounding box center [330, 140] width 11 height 11
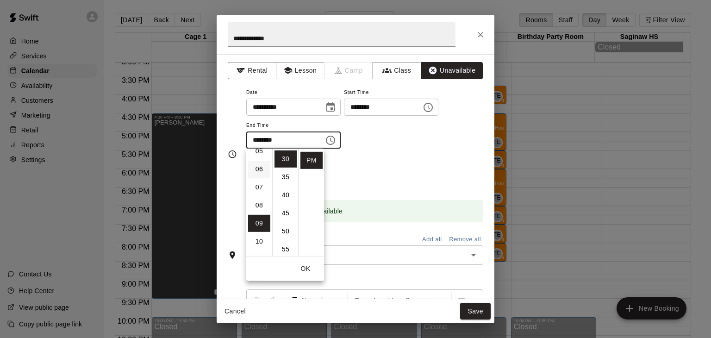
click at [258, 168] on li "06" at bounding box center [259, 169] width 22 height 17
type input "********"
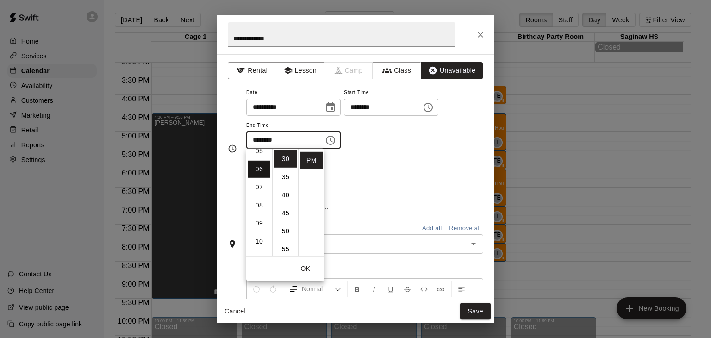
scroll to position [108, 0]
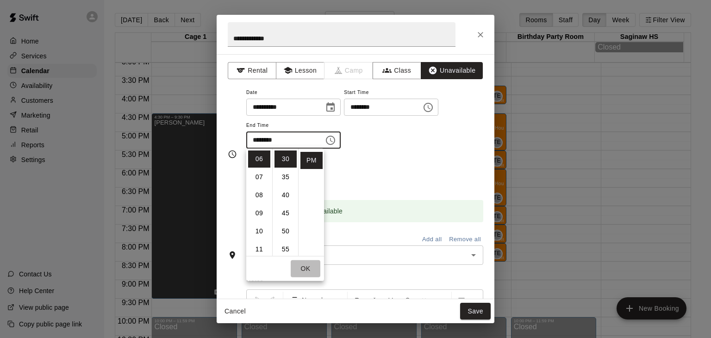
click at [302, 269] on button "OK" at bounding box center [306, 268] width 30 height 17
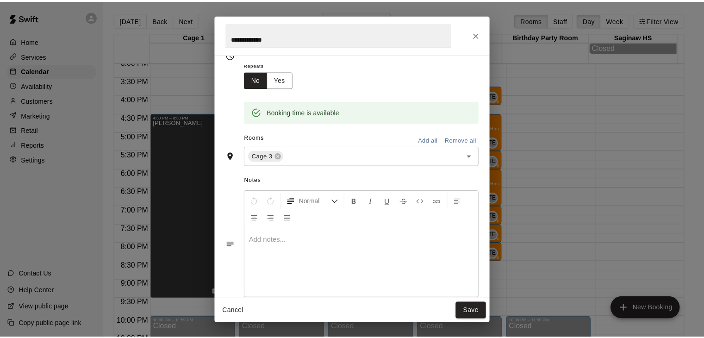
scroll to position [115, 0]
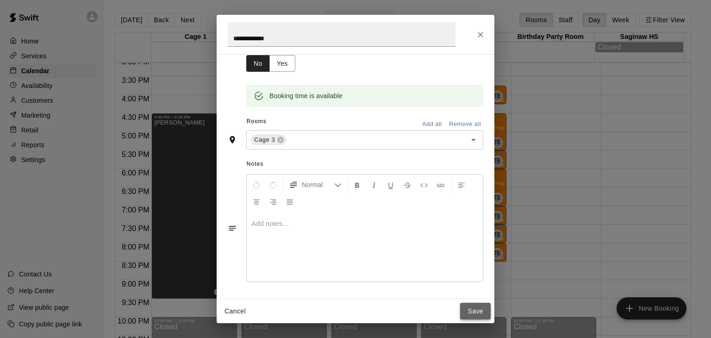
click at [476, 306] on button "Save" at bounding box center [475, 311] width 31 height 17
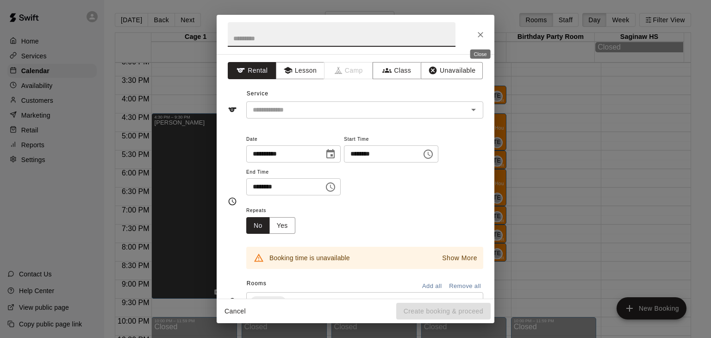
click at [478, 33] on icon "Close" at bounding box center [480, 34] width 9 height 9
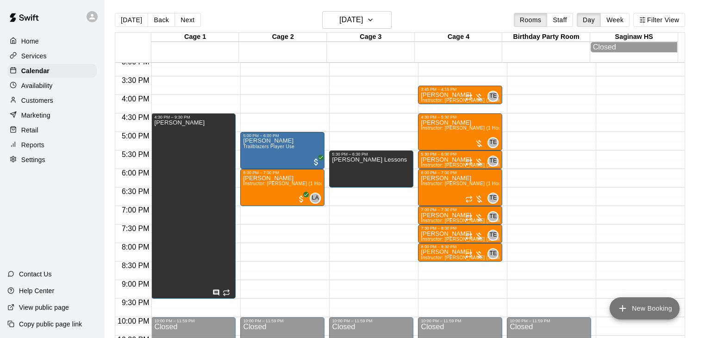
click at [629, 307] on button "New Booking" at bounding box center [644, 308] width 70 height 22
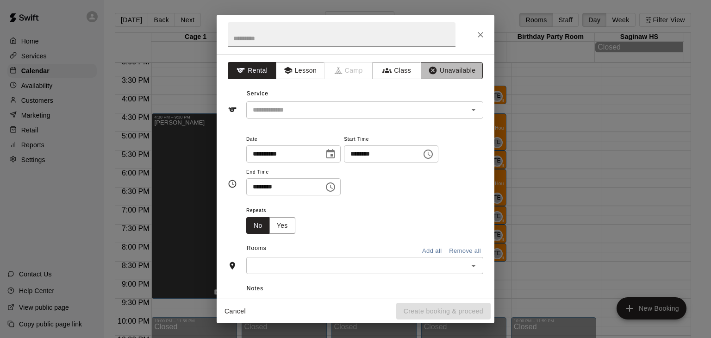
click at [434, 69] on button "Unavailable" at bounding box center [452, 70] width 62 height 17
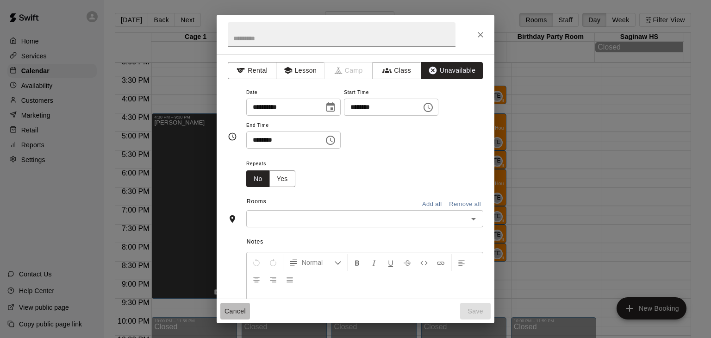
click at [231, 314] on button "Cancel" at bounding box center [235, 311] width 30 height 17
